Goal: Task Accomplishment & Management: Manage account settings

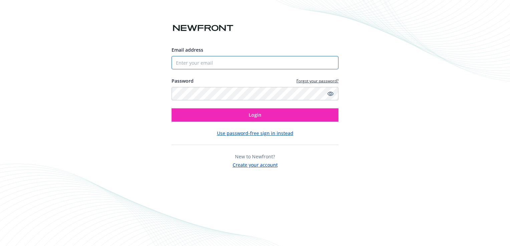
click at [215, 61] on input "Email address" at bounding box center [255, 62] width 167 height 13
paste input "[EMAIL_ADDRESS][DOMAIN_NAME]"
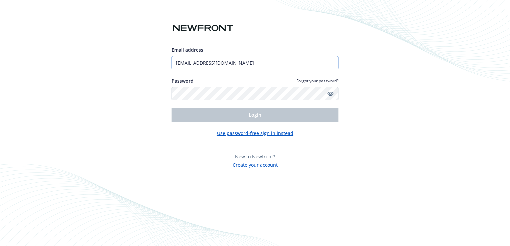
type input "[EMAIL_ADDRESS][DOMAIN_NAME]"
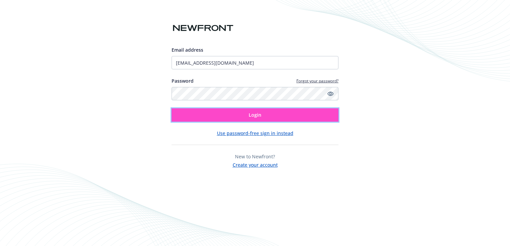
click at [228, 120] on button "Login" at bounding box center [255, 114] width 167 height 13
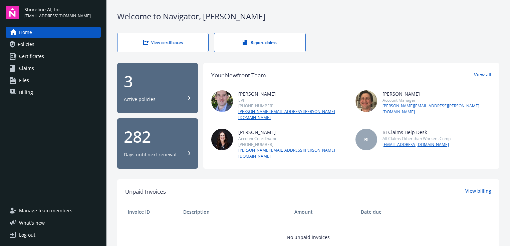
click at [25, 44] on span "Policies" at bounding box center [26, 44] width 17 height 11
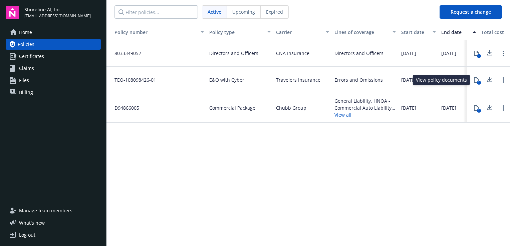
click at [477, 80] on icon at bounding box center [476, 79] width 5 height 5
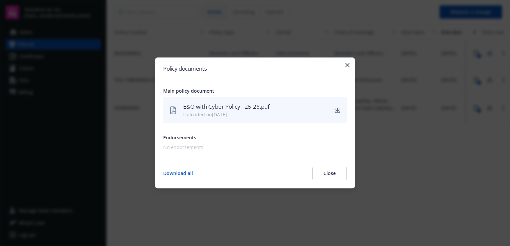
click at [337, 111] on icon "download" at bounding box center [337, 110] width 5 height 5
click at [346, 67] on icon "button" at bounding box center [347, 65] width 4 height 4
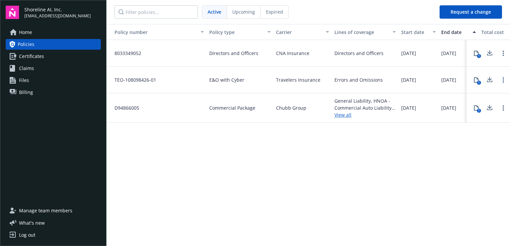
click at [31, 237] on div "Log out" at bounding box center [27, 235] width 16 height 11
